Goal: Task Accomplishment & Management: Complete application form

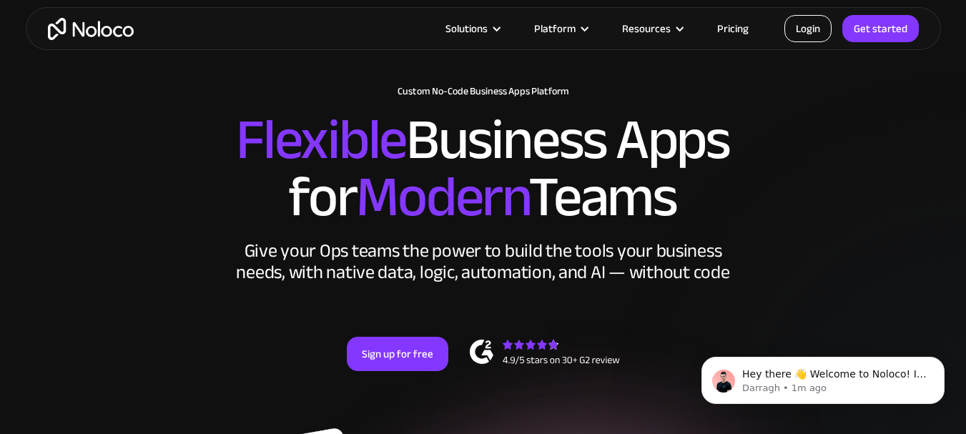
click at [797, 34] on link "Login" at bounding box center [808, 28] width 47 height 27
click at [860, 40] on link "Get started" at bounding box center [880, 28] width 77 height 27
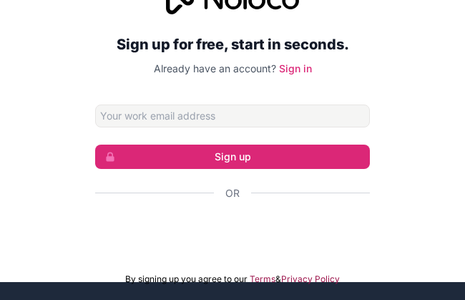
scroll to position [23, 0]
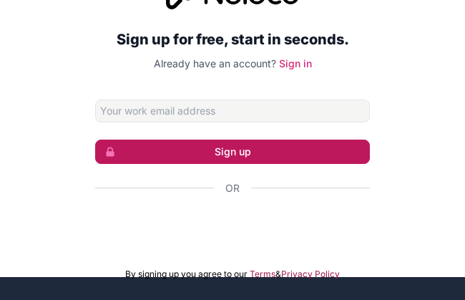
click at [192, 142] on button "Sign up" at bounding box center [232, 151] width 275 height 24
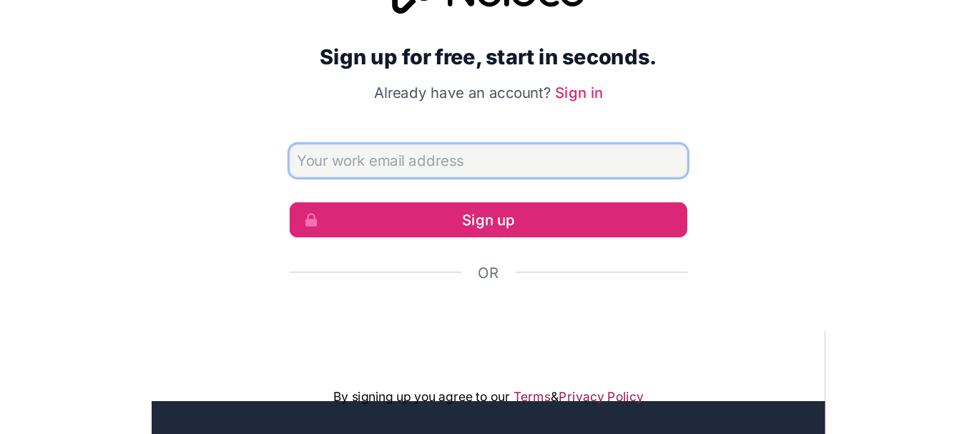
scroll to position [0, 0]
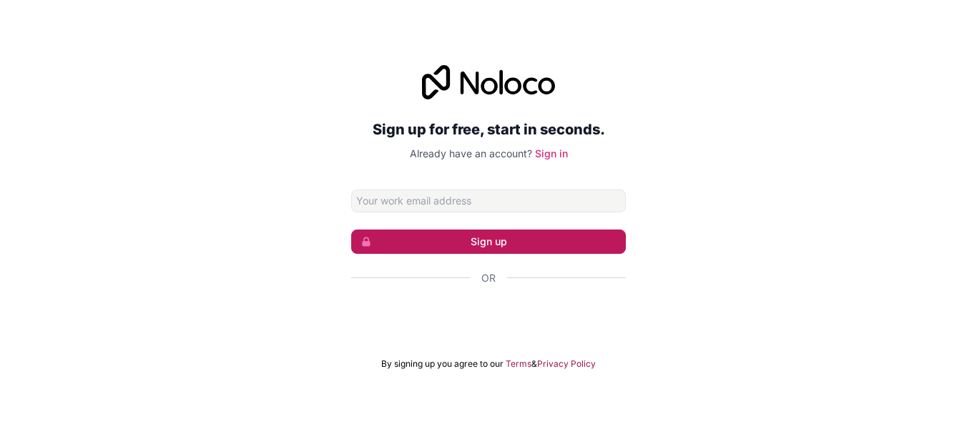
click at [471, 245] on button "Sign up" at bounding box center [488, 242] width 275 height 24
click at [475, 245] on button "Sign up" at bounding box center [488, 242] width 275 height 24
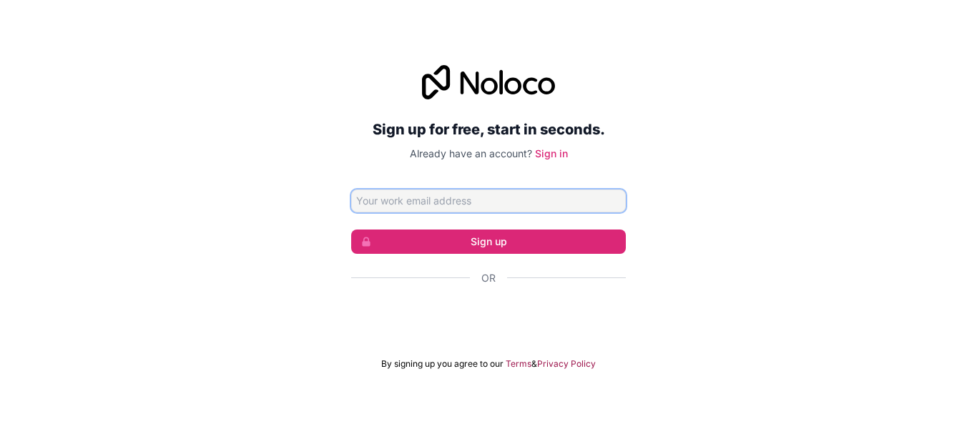
click at [400, 203] on input "Email address" at bounding box center [488, 201] width 275 height 23
type input "ervijaykumar158@gmail.com"
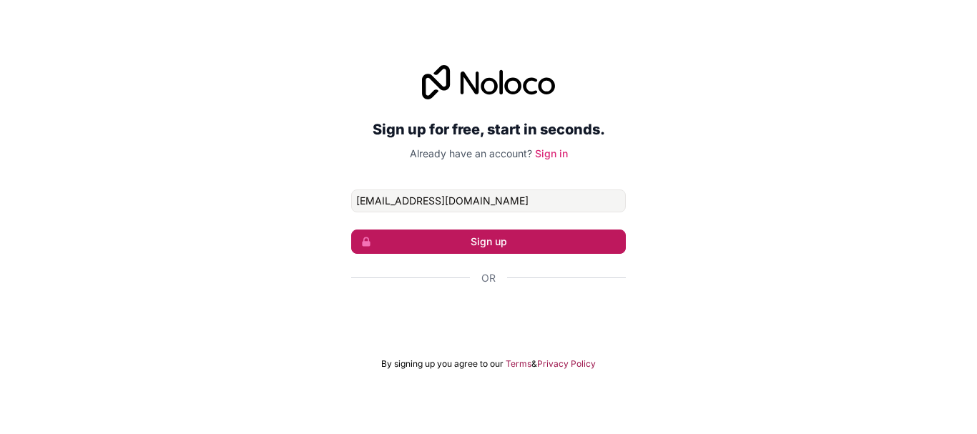
click at [475, 245] on button "Sign up" at bounding box center [488, 242] width 275 height 24
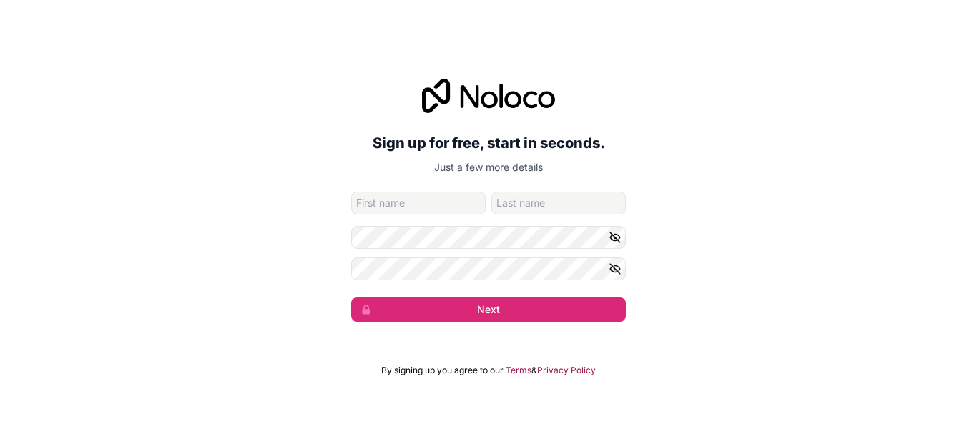
click at [385, 211] on input "given-name" at bounding box center [418, 203] width 134 height 23
type input "vj"
click at [475, 240] on icon "button" at bounding box center [615, 237] width 13 height 13
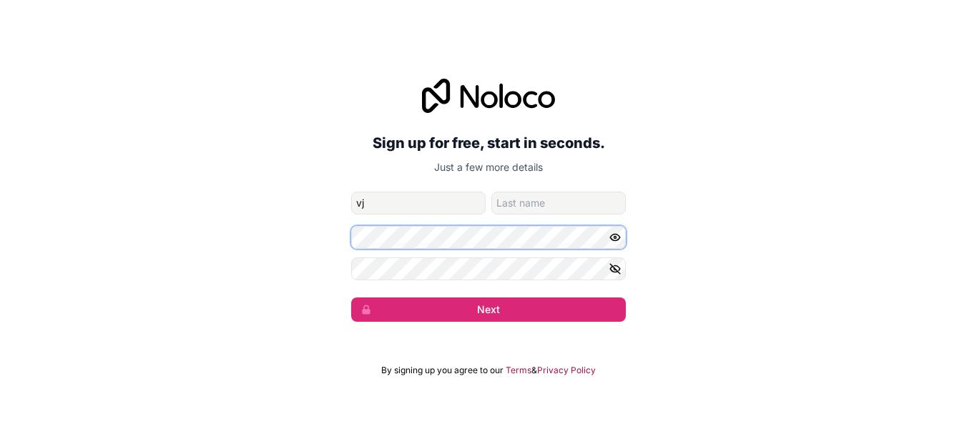
click at [326, 219] on div "Sign up for free, start in seconds. Just a few more details ervijaykumar158@gma…" at bounding box center [488, 200] width 977 height 283
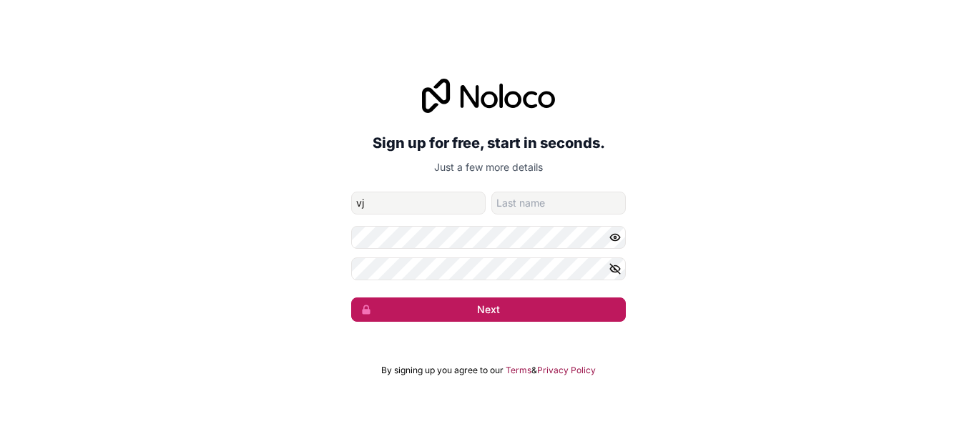
click at [459, 299] on button "Next" at bounding box center [488, 309] width 275 height 24
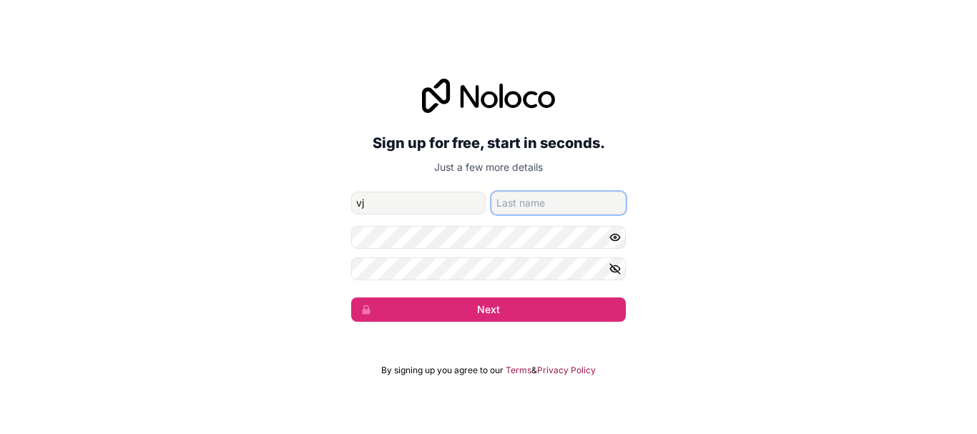
click at [475, 207] on input "family-name" at bounding box center [558, 203] width 134 height 23
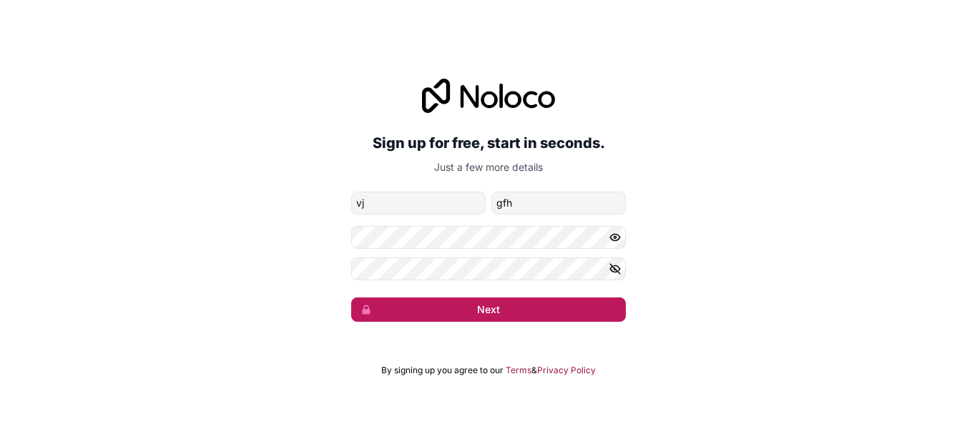
click at [475, 299] on button "Next" at bounding box center [488, 309] width 275 height 24
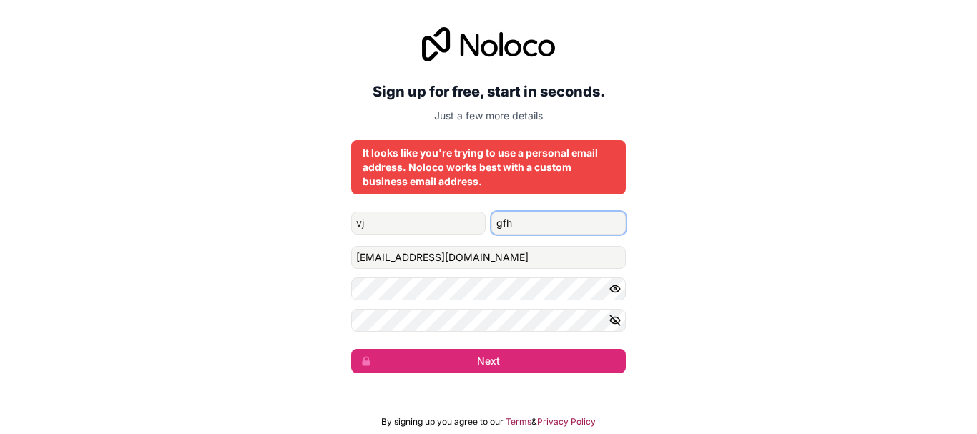
click at [475, 232] on input "gfh" at bounding box center [558, 223] width 134 height 23
type input "g"
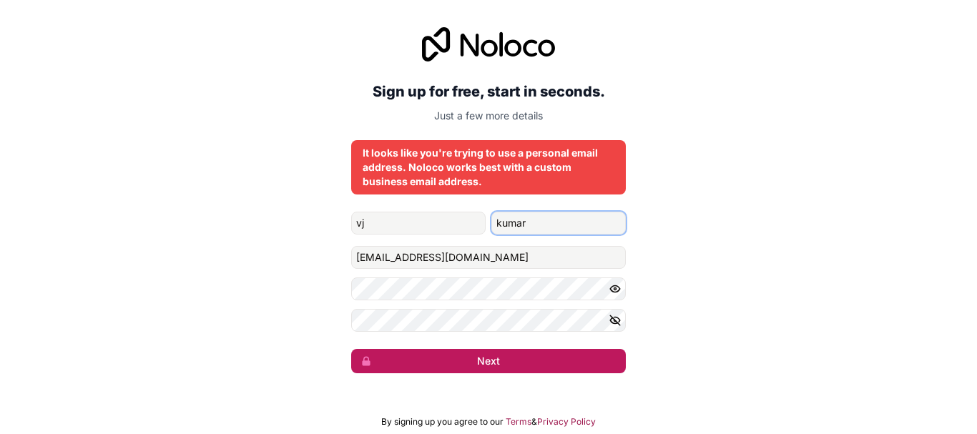
type input "kumar"
click at [475, 299] on button "Next" at bounding box center [488, 361] width 275 height 24
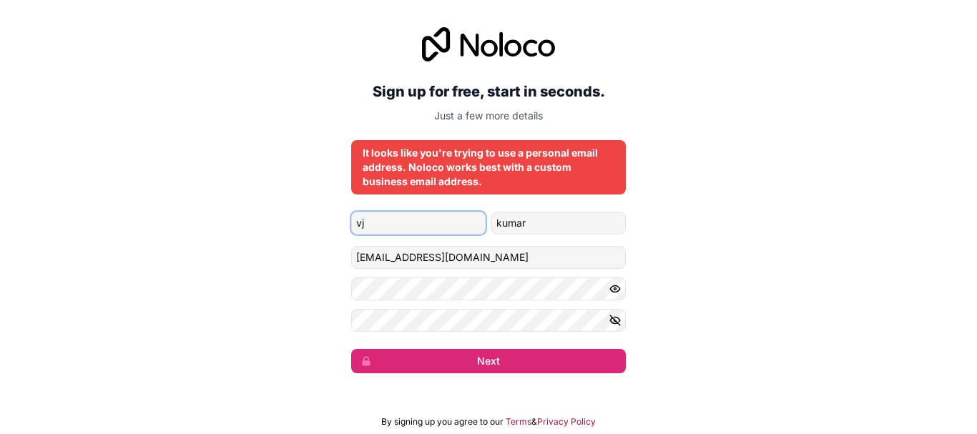
click at [394, 225] on input "vj" at bounding box center [418, 223] width 134 height 23
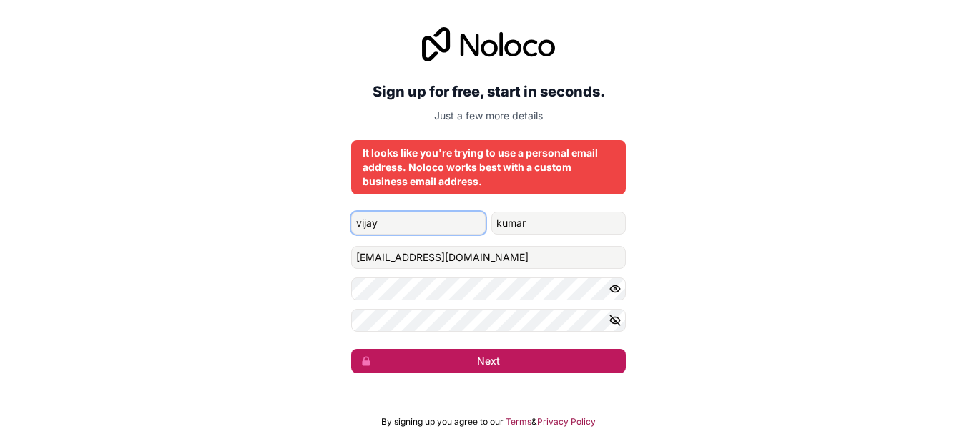
type input "vijay"
click at [475, 299] on button "Next" at bounding box center [488, 361] width 275 height 24
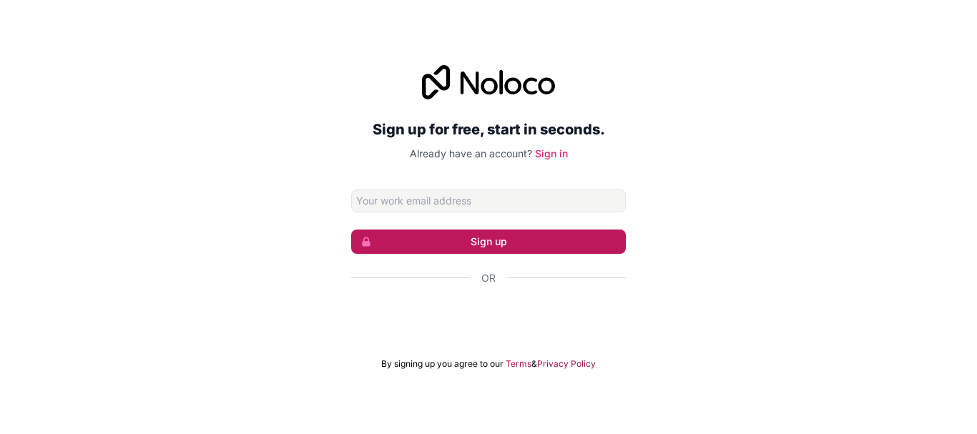
type input "[EMAIL_ADDRESS][DOMAIN_NAME]"
click at [475, 252] on button "Sign up" at bounding box center [488, 242] width 275 height 24
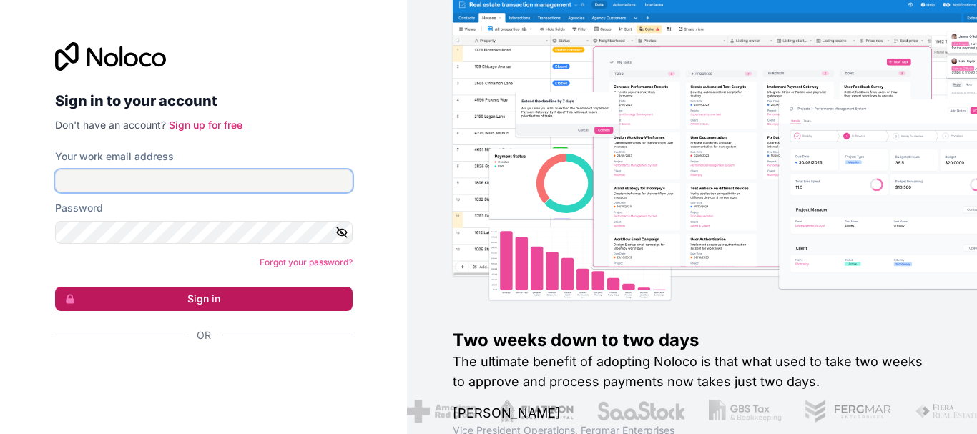
type input "ervijaykumar158@gmail.com"
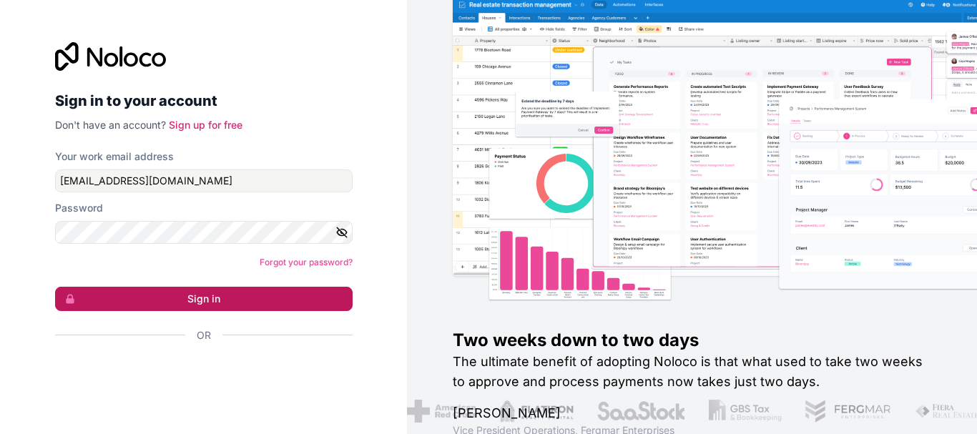
click at [200, 306] on button "Sign in" at bounding box center [203, 299] width 297 height 24
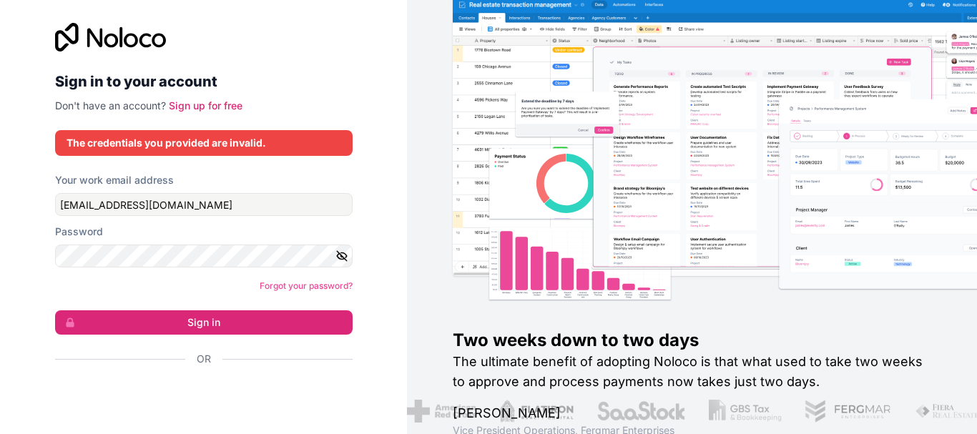
click at [215, 298] on form "Your work email address ervijaykumar158@gmail.com Password Forgot your password…" at bounding box center [203, 294] width 297 height 243
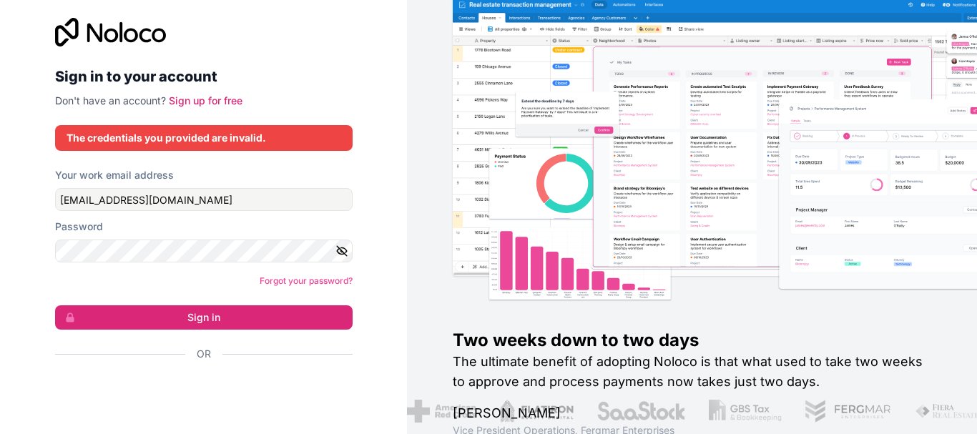
click at [337, 250] on icon "button" at bounding box center [342, 251] width 10 height 10
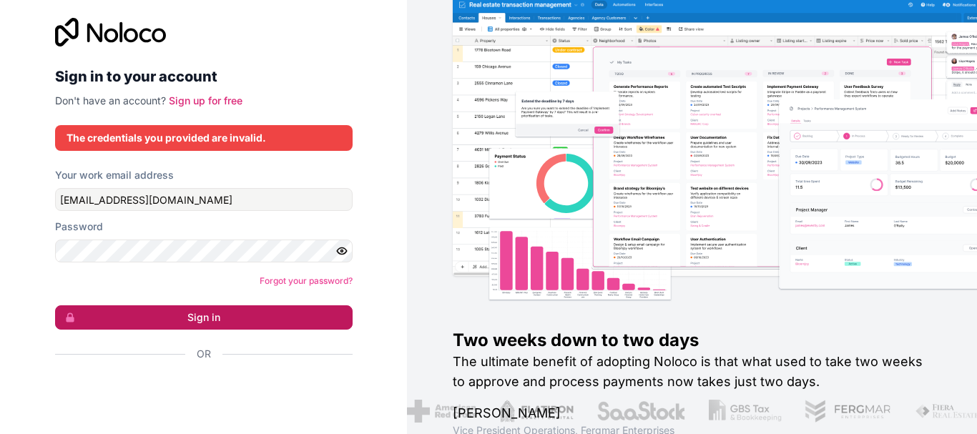
click at [210, 313] on button "Sign in" at bounding box center [203, 317] width 297 height 24
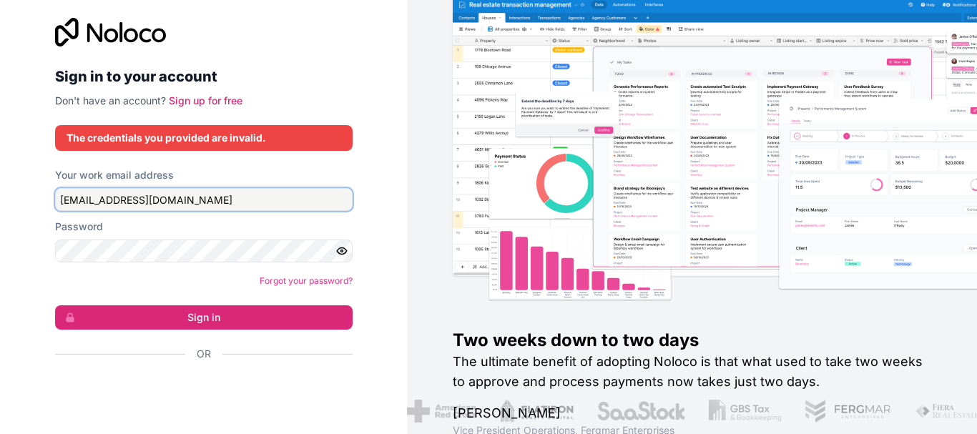
click at [210, 205] on input "ervijaykumar158@gmail.com" at bounding box center [203, 199] width 297 height 23
click at [207, 295] on form "Your work email address ervijaykumar158@gmail.com Password Forgot your password…" at bounding box center [203, 289] width 297 height 243
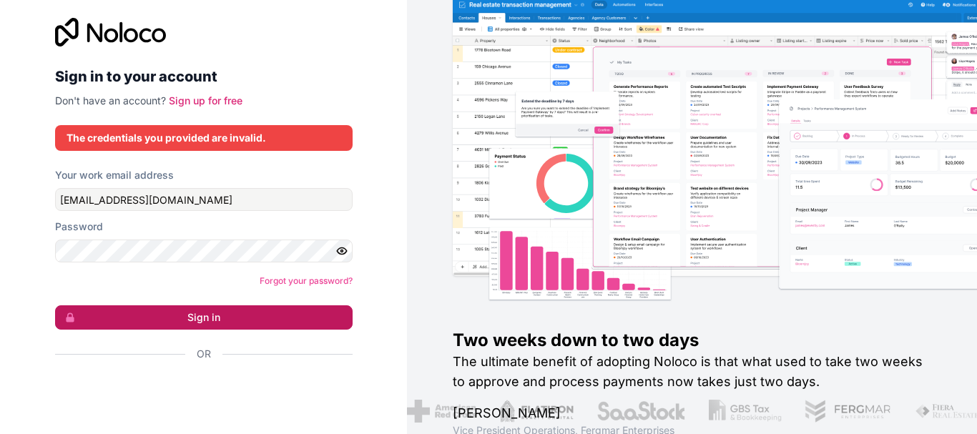
click at [207, 313] on button "Sign in" at bounding box center [203, 317] width 297 height 24
click at [164, 320] on button "Sign in" at bounding box center [203, 317] width 297 height 24
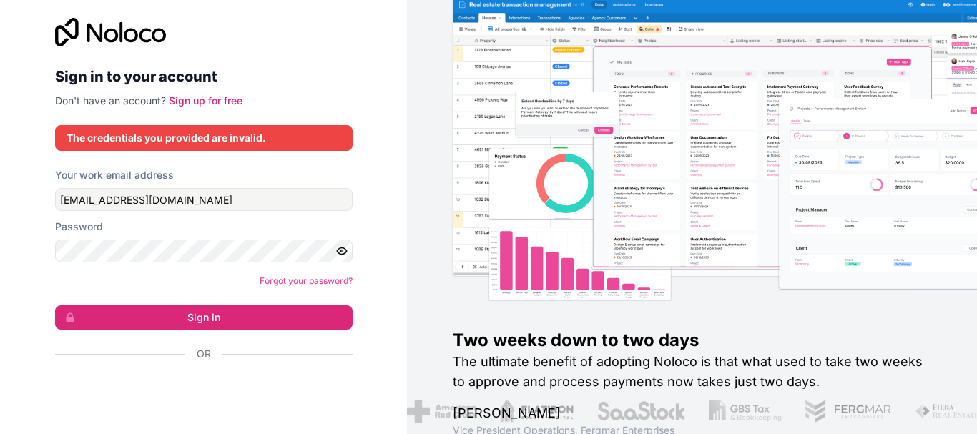
click at [854, 378] on h2 "The ultimate benefit of adopting Noloco is that what used to take two weeks to …" at bounding box center [692, 372] width 478 height 40
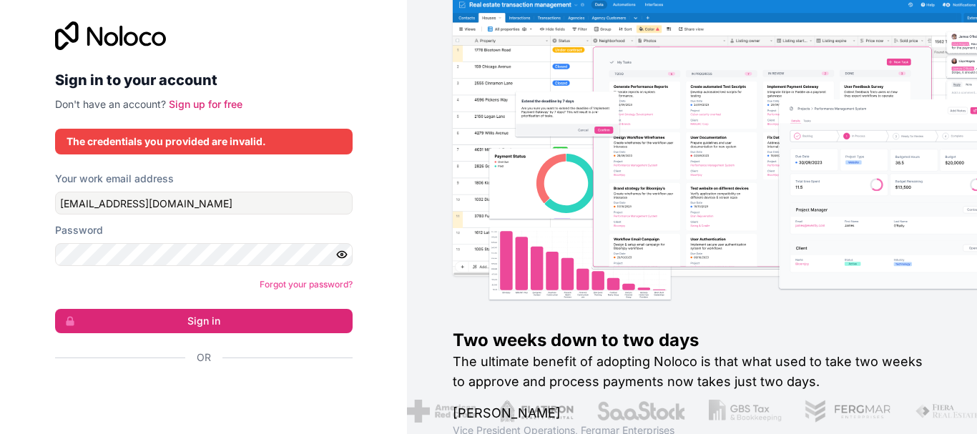
scroll to position [0, 0]
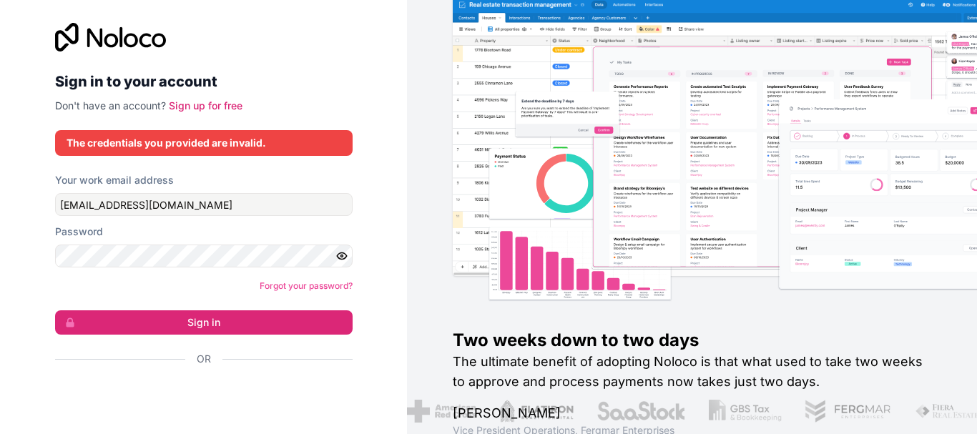
click at [152, 136] on div "The credentials you provided are invalid." at bounding box center [204, 143] width 275 height 14
click at [202, 202] on input "ervijaykumar158@gmail.com" at bounding box center [203, 204] width 297 height 23
click at [29, 255] on div "Sign in to your account Don't have an account? Sign up for free The credentials…" at bounding box center [203, 217] width 407 height 434
click at [83, 318] on button "Sign in" at bounding box center [203, 322] width 297 height 24
click at [130, 322] on button "Sign in" at bounding box center [203, 322] width 297 height 24
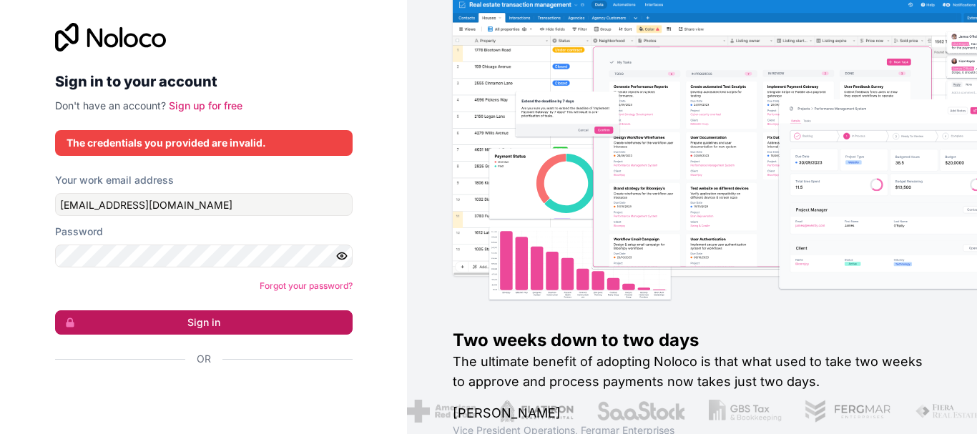
click at [168, 313] on button "Sign in" at bounding box center [203, 322] width 297 height 24
click at [202, 104] on link "Sign up for free" at bounding box center [206, 105] width 74 height 12
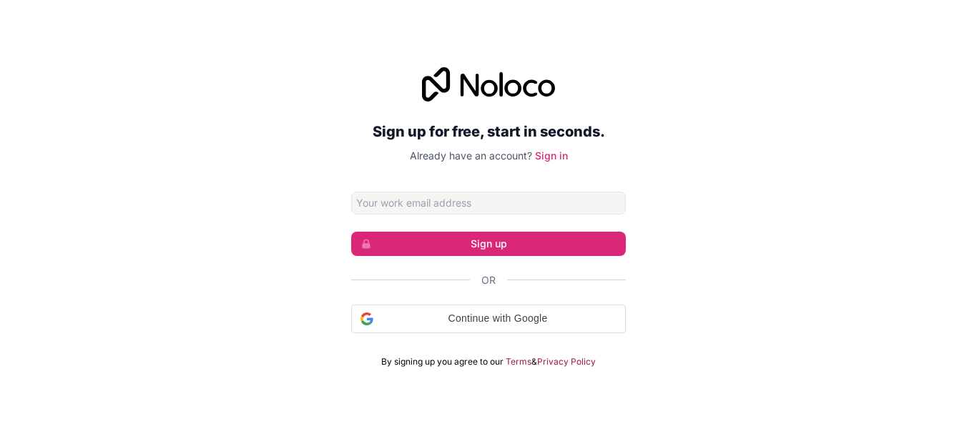
type input "[EMAIL_ADDRESS][DOMAIN_NAME]"
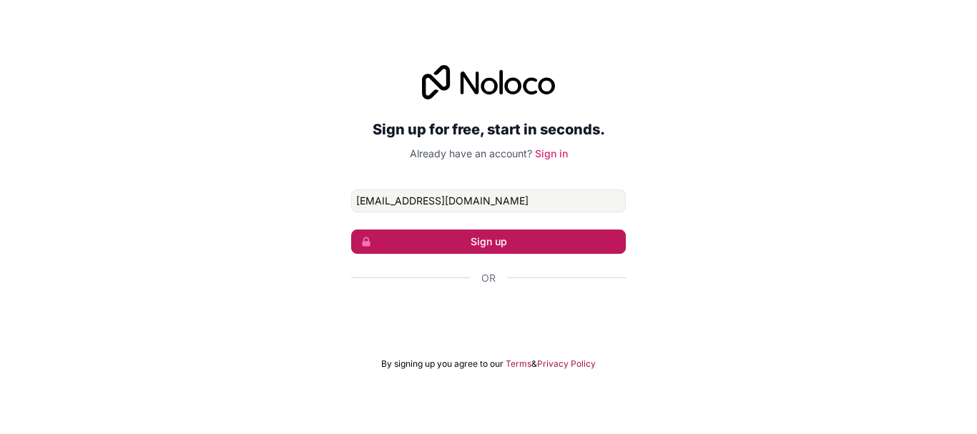
click at [478, 247] on button "Sign up" at bounding box center [488, 242] width 275 height 24
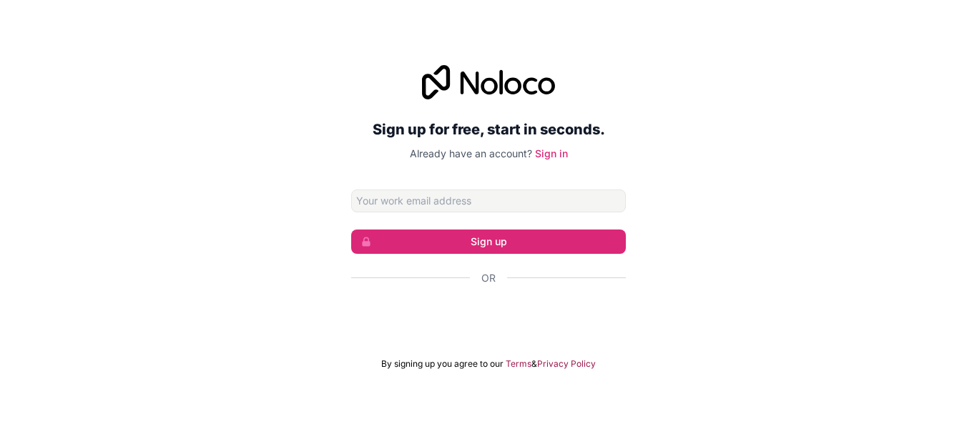
type input "[EMAIL_ADDRESS][DOMAIN_NAME]"
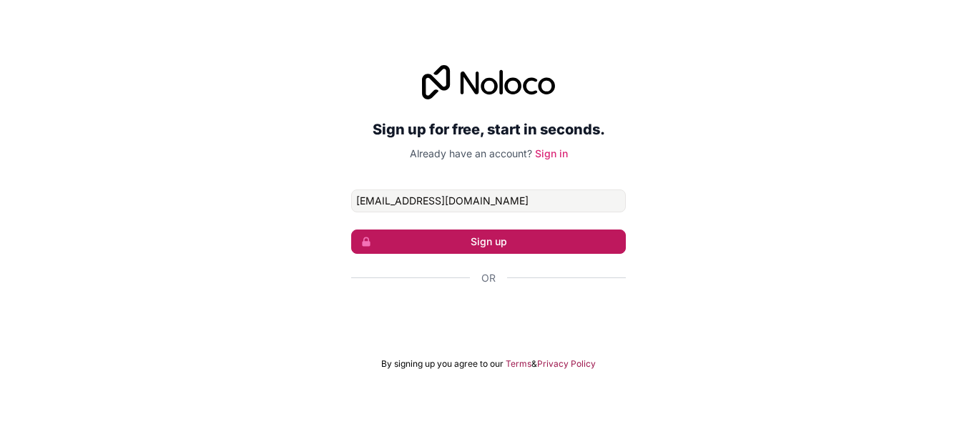
click at [478, 252] on button "Sign up" at bounding box center [488, 242] width 275 height 24
